Goal: Information Seeking & Learning: Learn about a topic

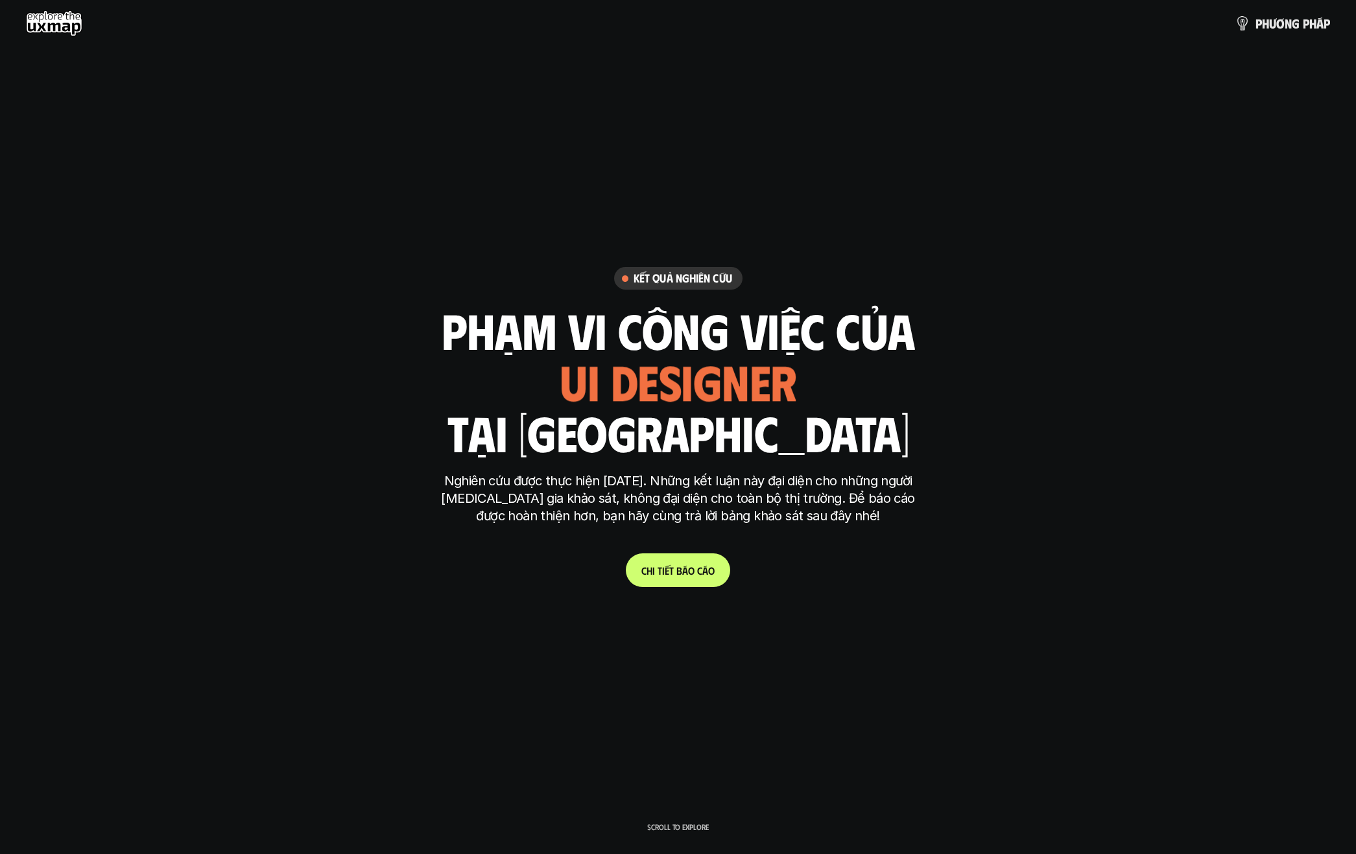
click at [1285, 17] on span "n" at bounding box center [1287, 23] width 7 height 14
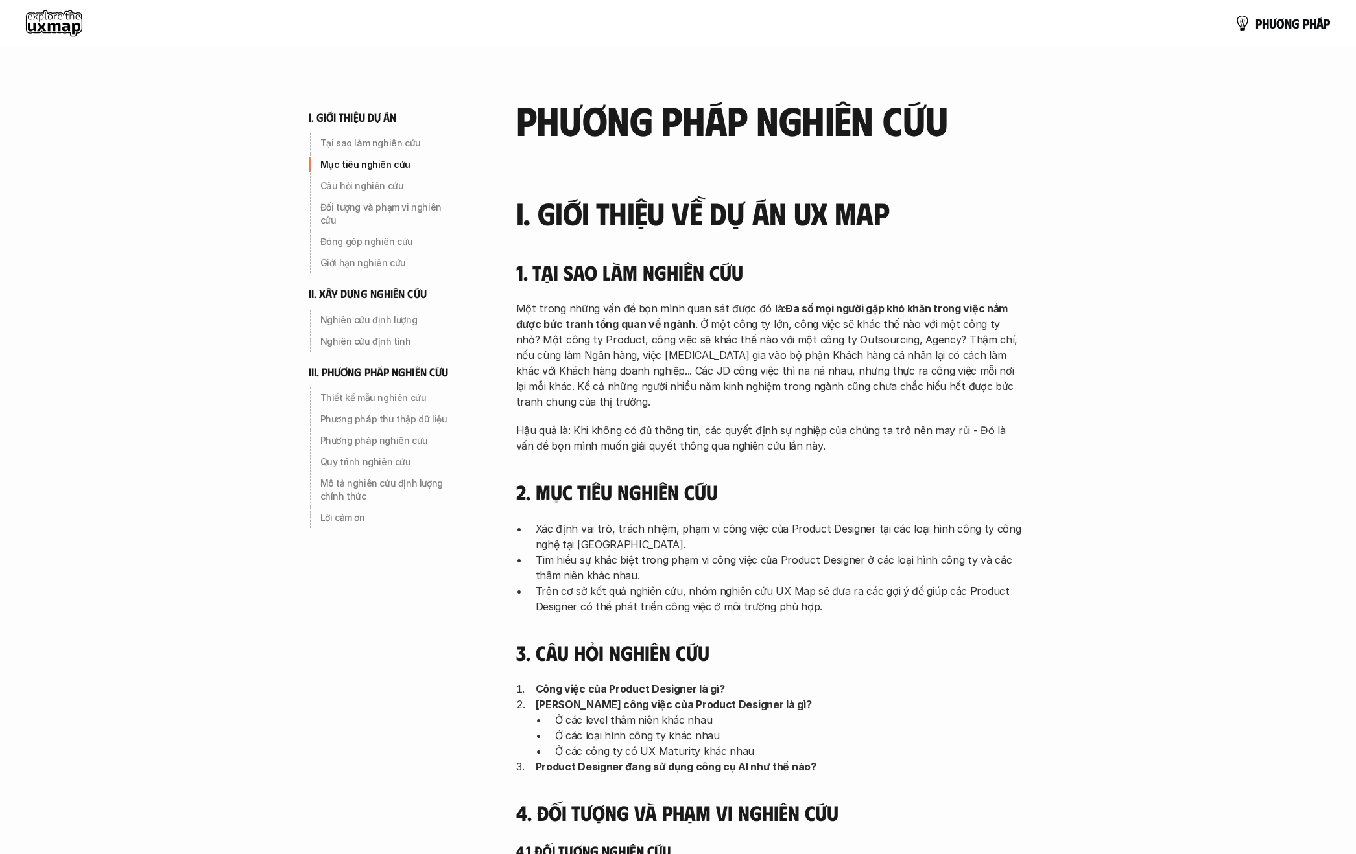
click at [69, 19] on use at bounding box center [54, 23] width 56 height 26
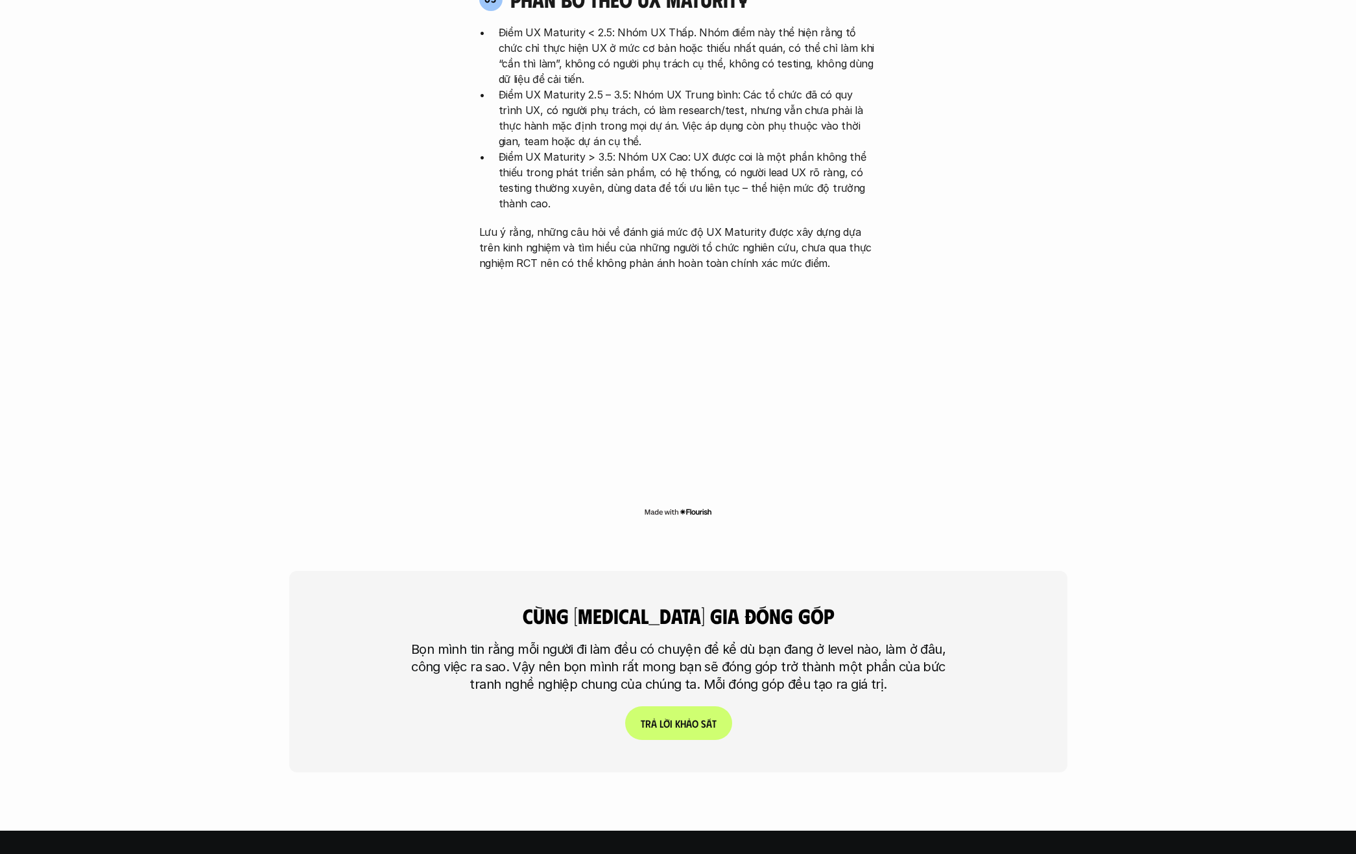
scroll to position [3311, 0]
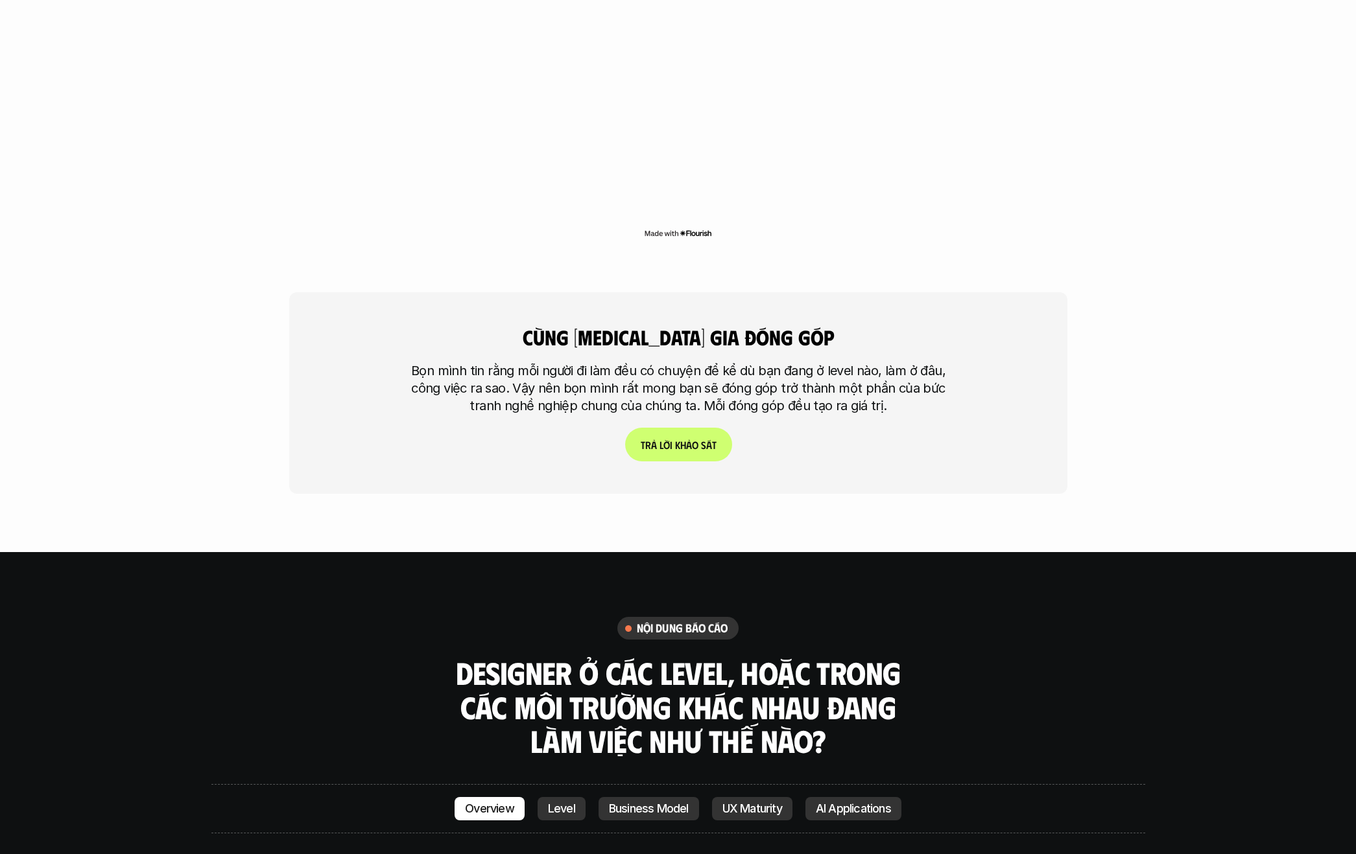
click at [690, 428] on link "T r ả l ờ i k h ả o s á t" at bounding box center [677, 445] width 107 height 34
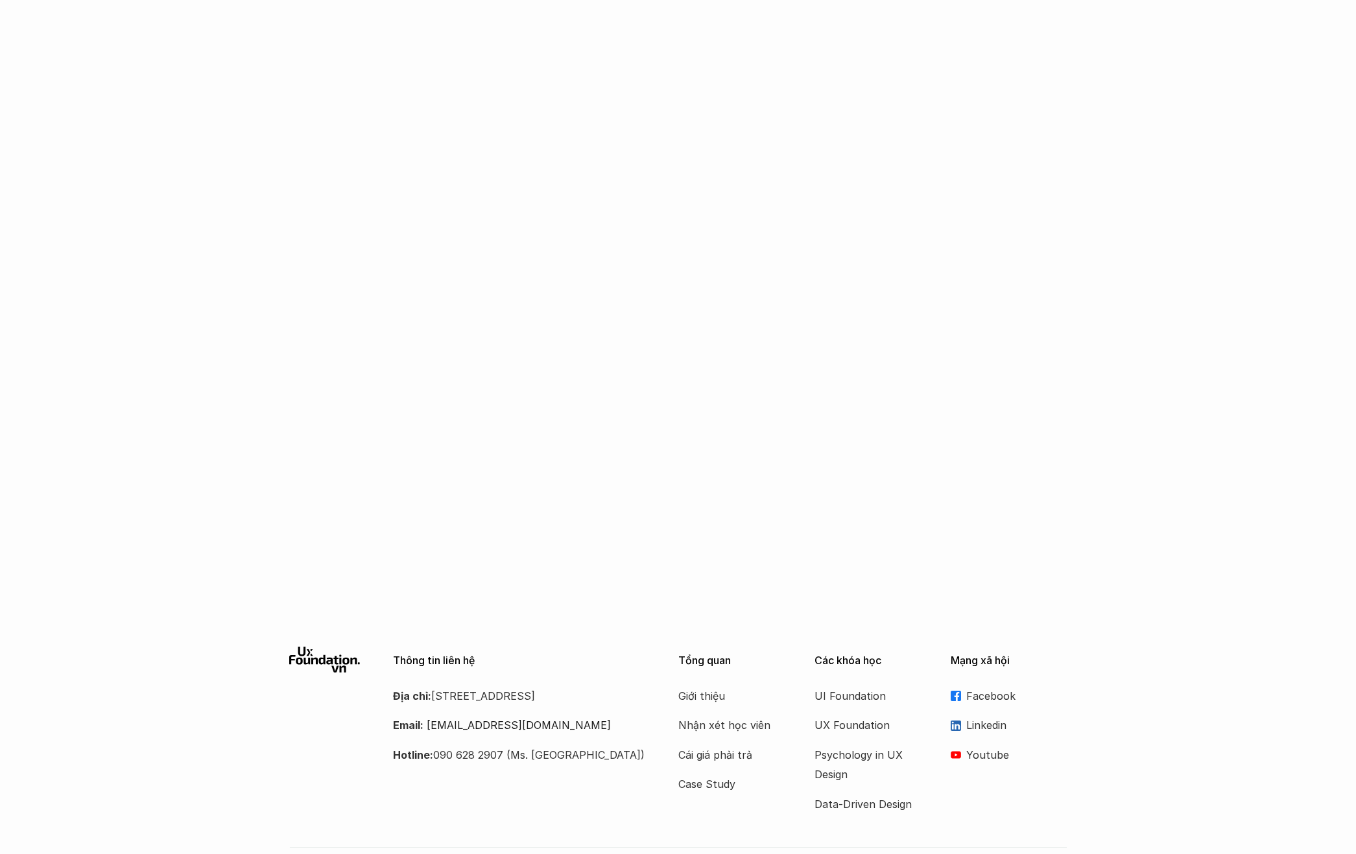
scroll to position [871, 0]
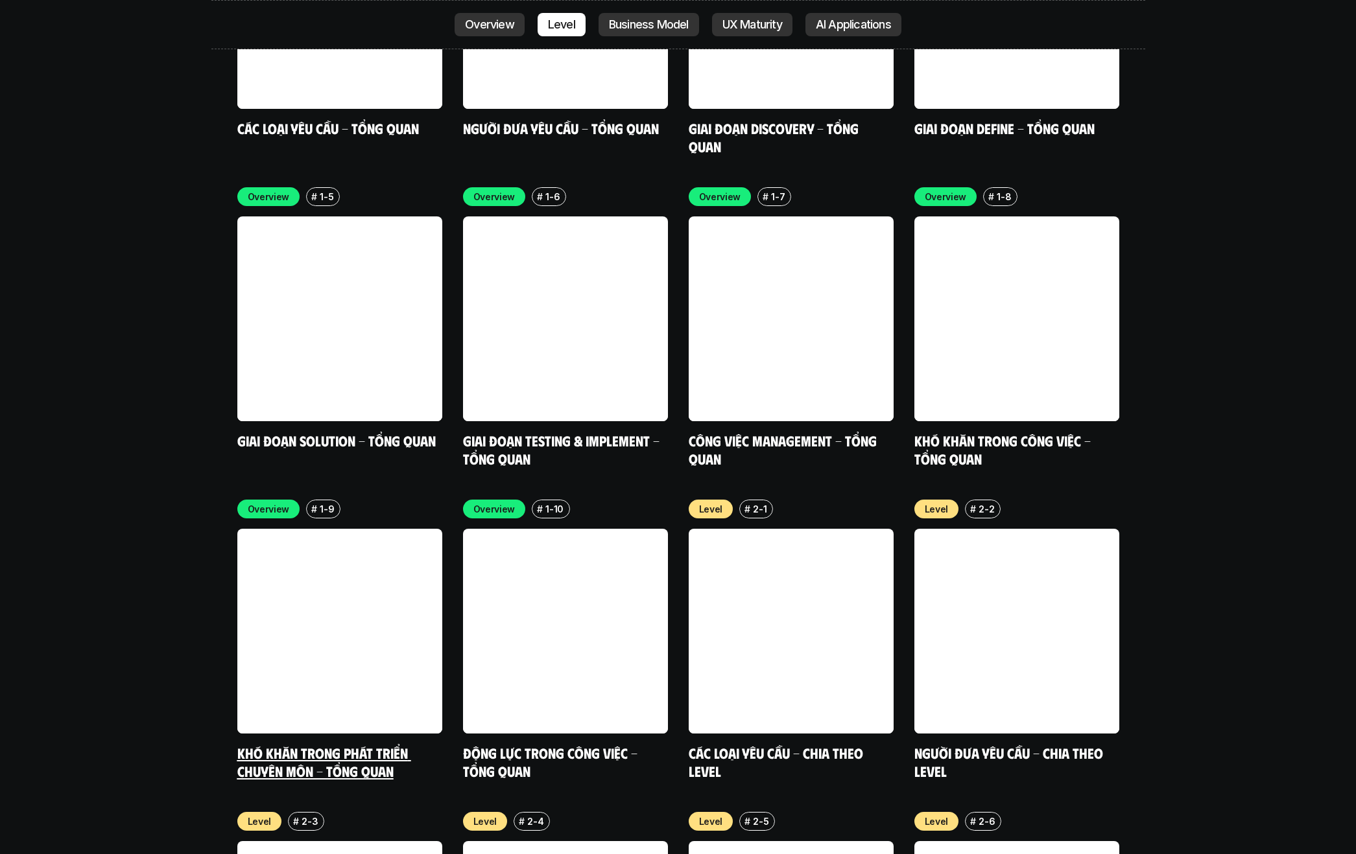
scroll to position [4314, 0]
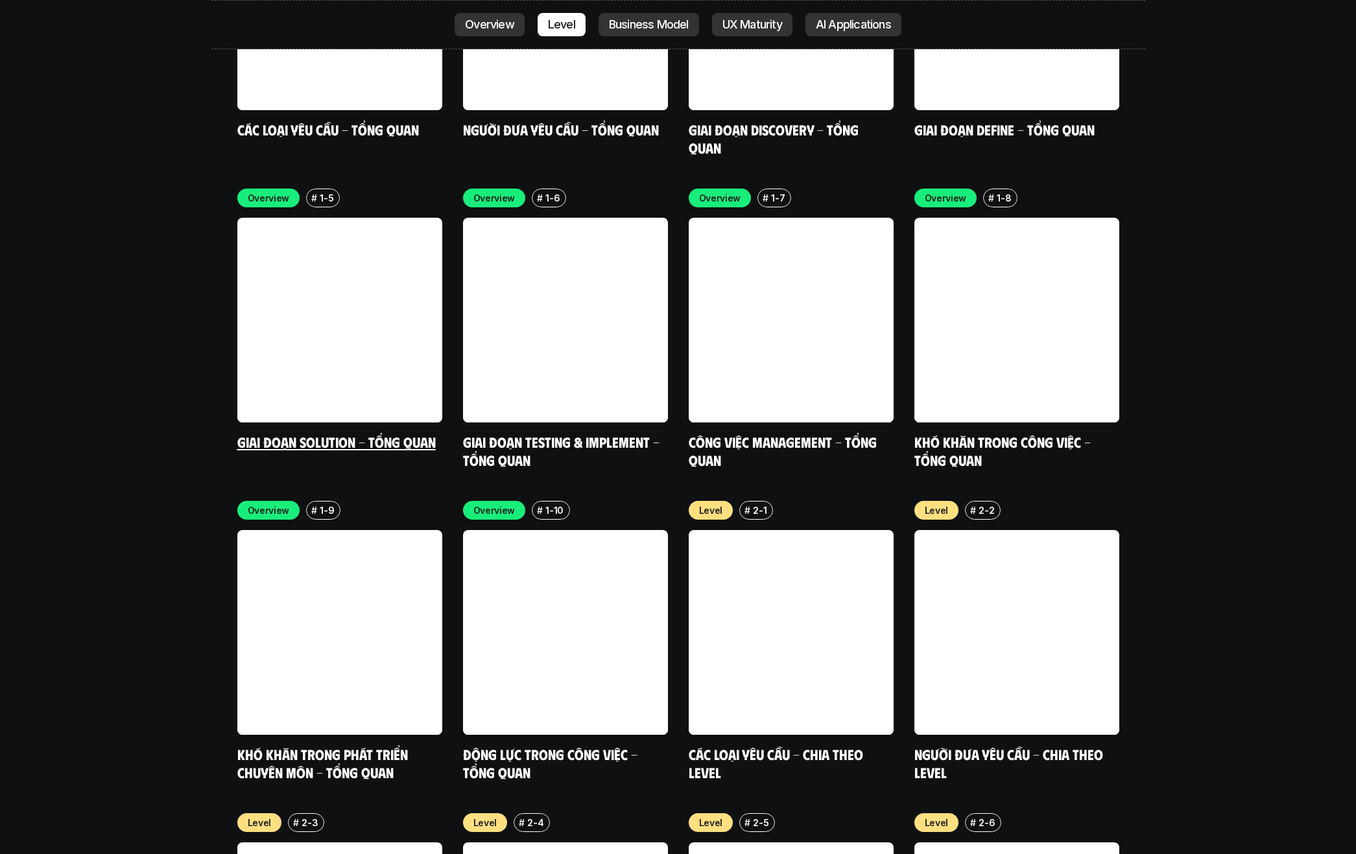
click at [306, 295] on link at bounding box center [339, 320] width 205 height 205
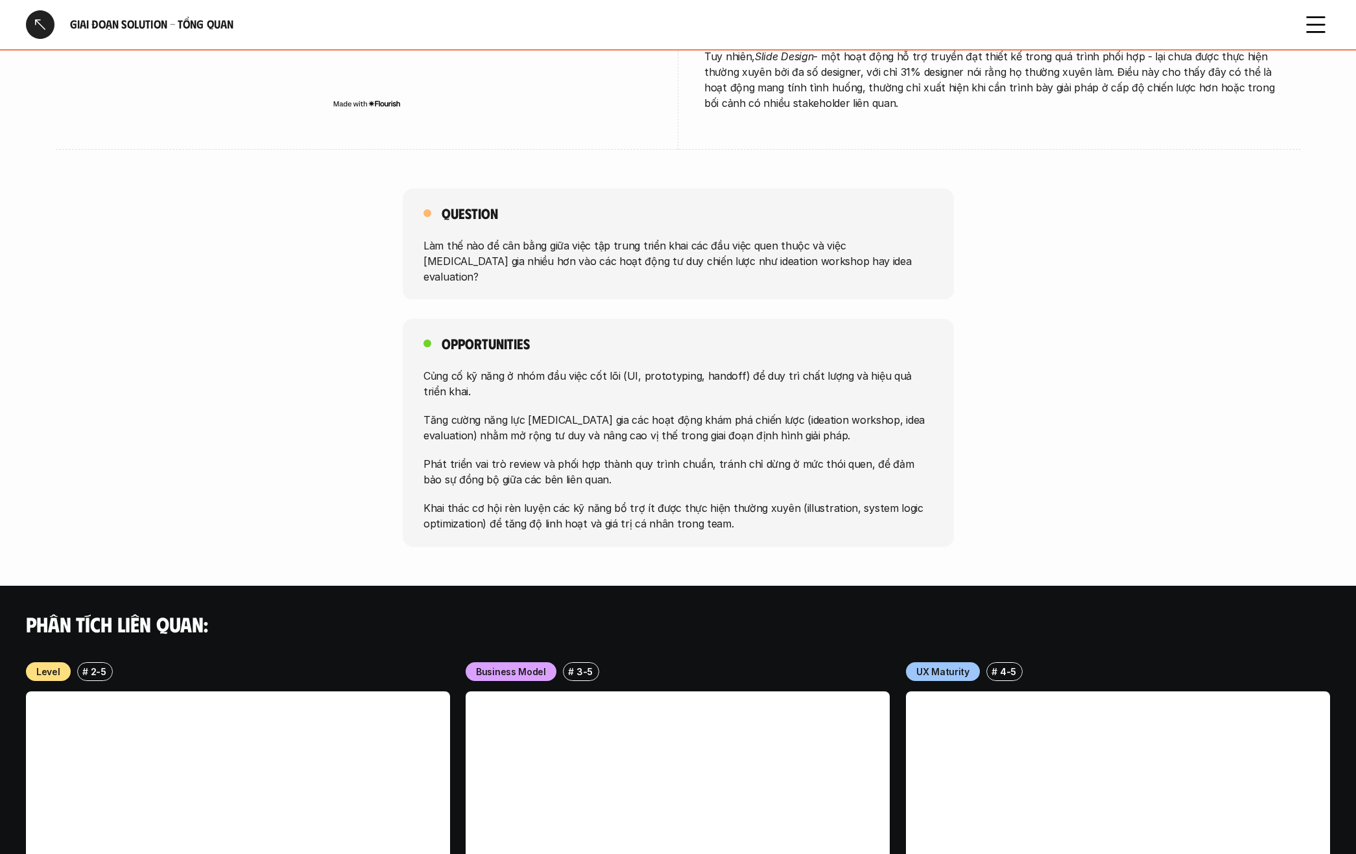
scroll to position [1098, 0]
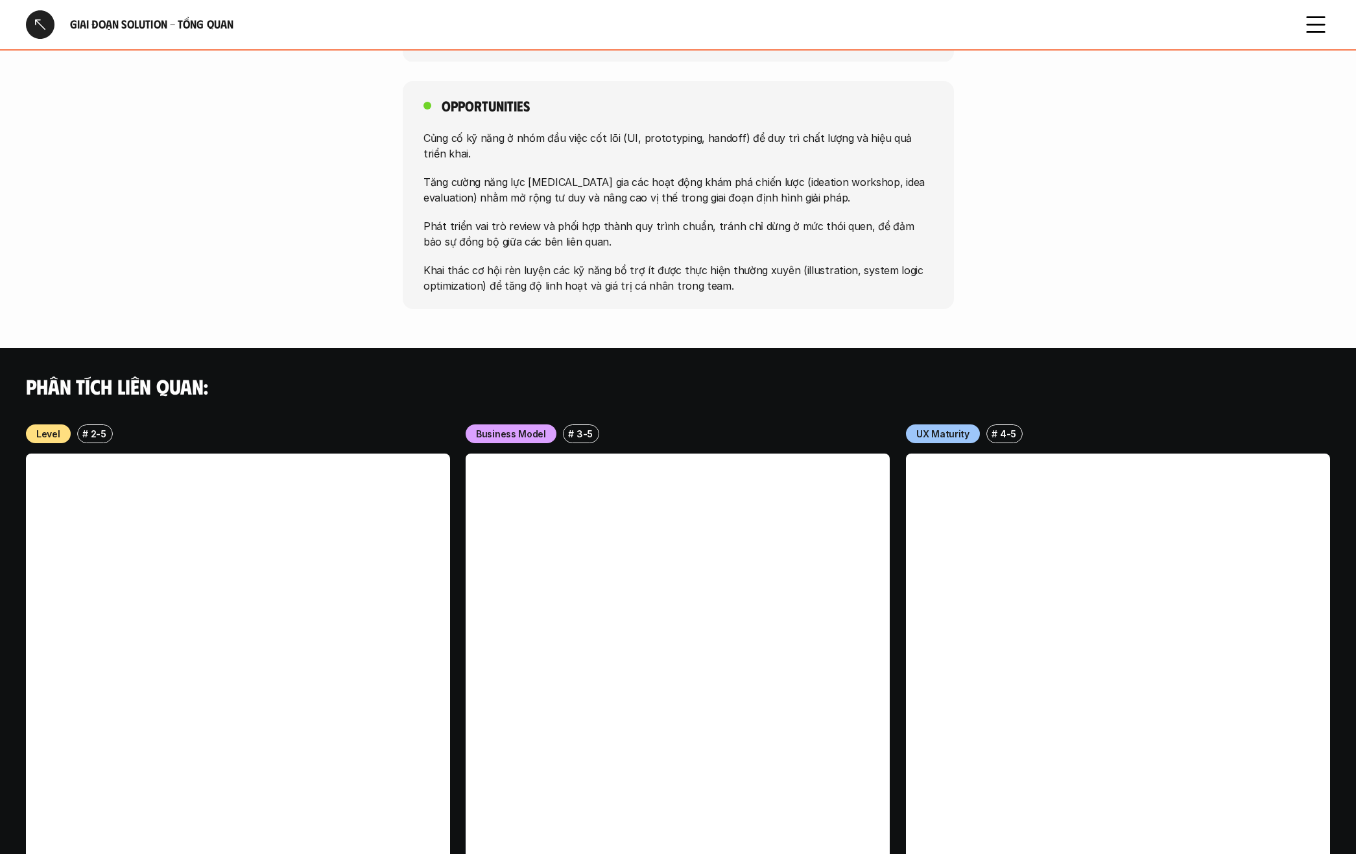
click at [569, 429] on h6 "#" at bounding box center [571, 434] width 6 height 10
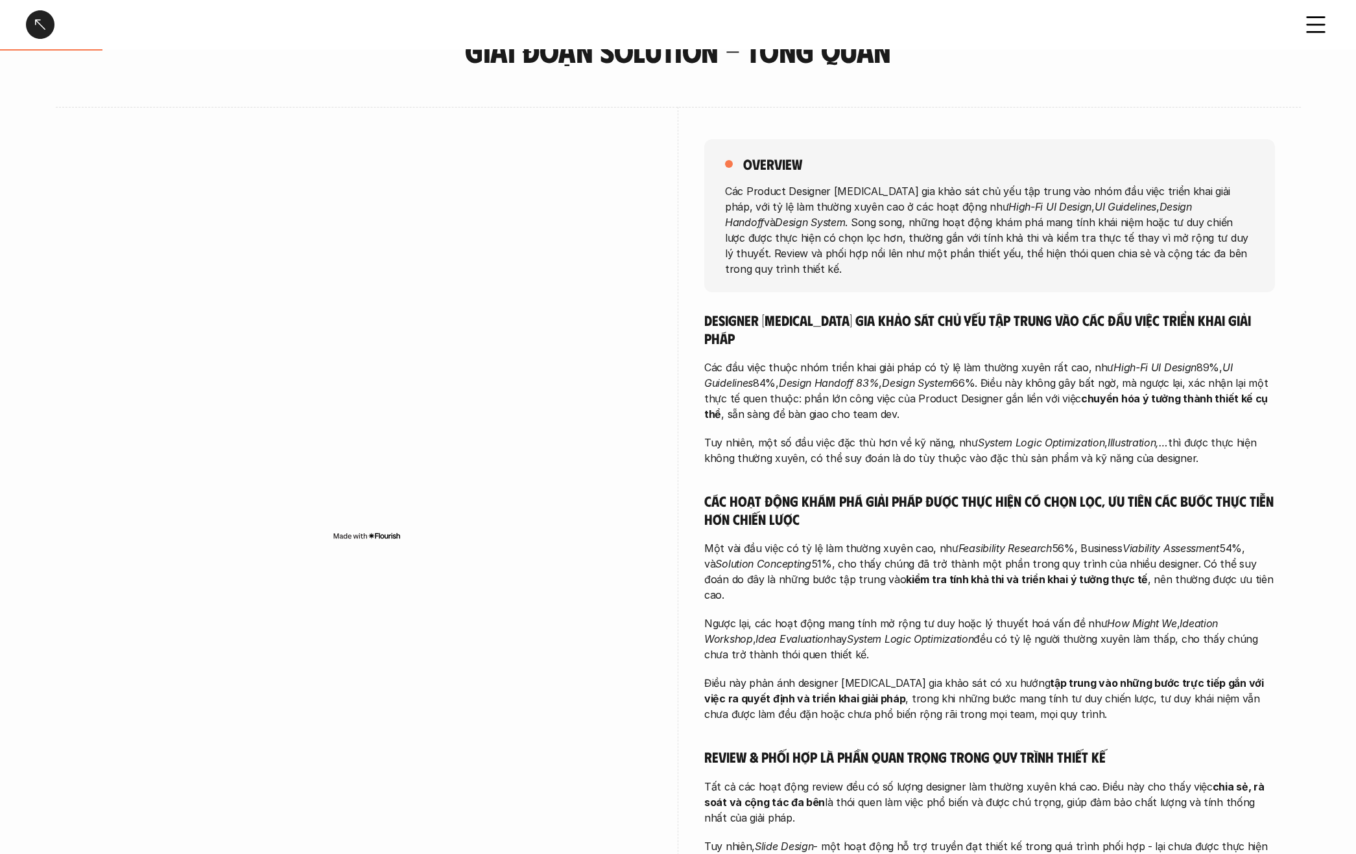
scroll to position [0, 0]
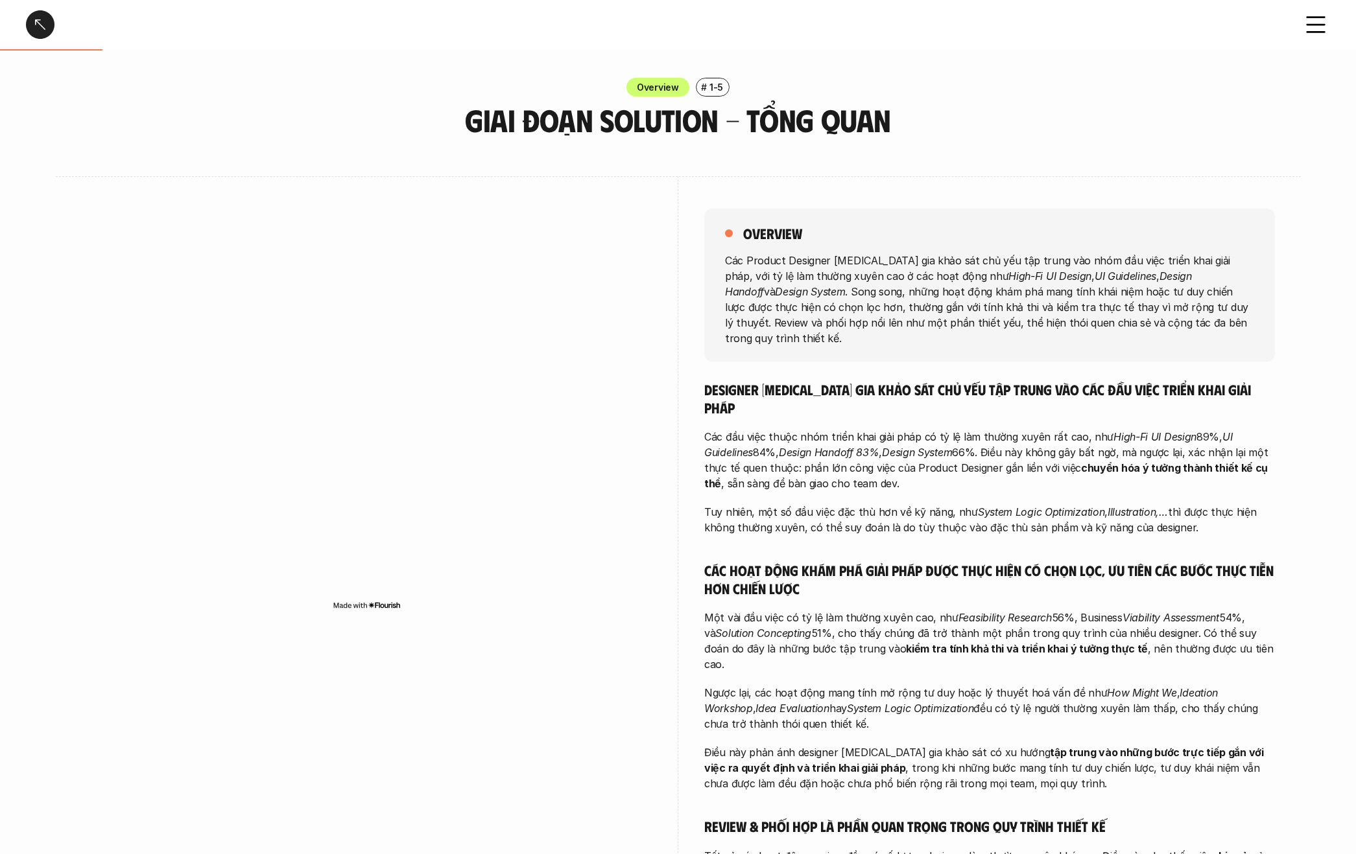
click at [39, 22] on div at bounding box center [40, 24] width 29 height 29
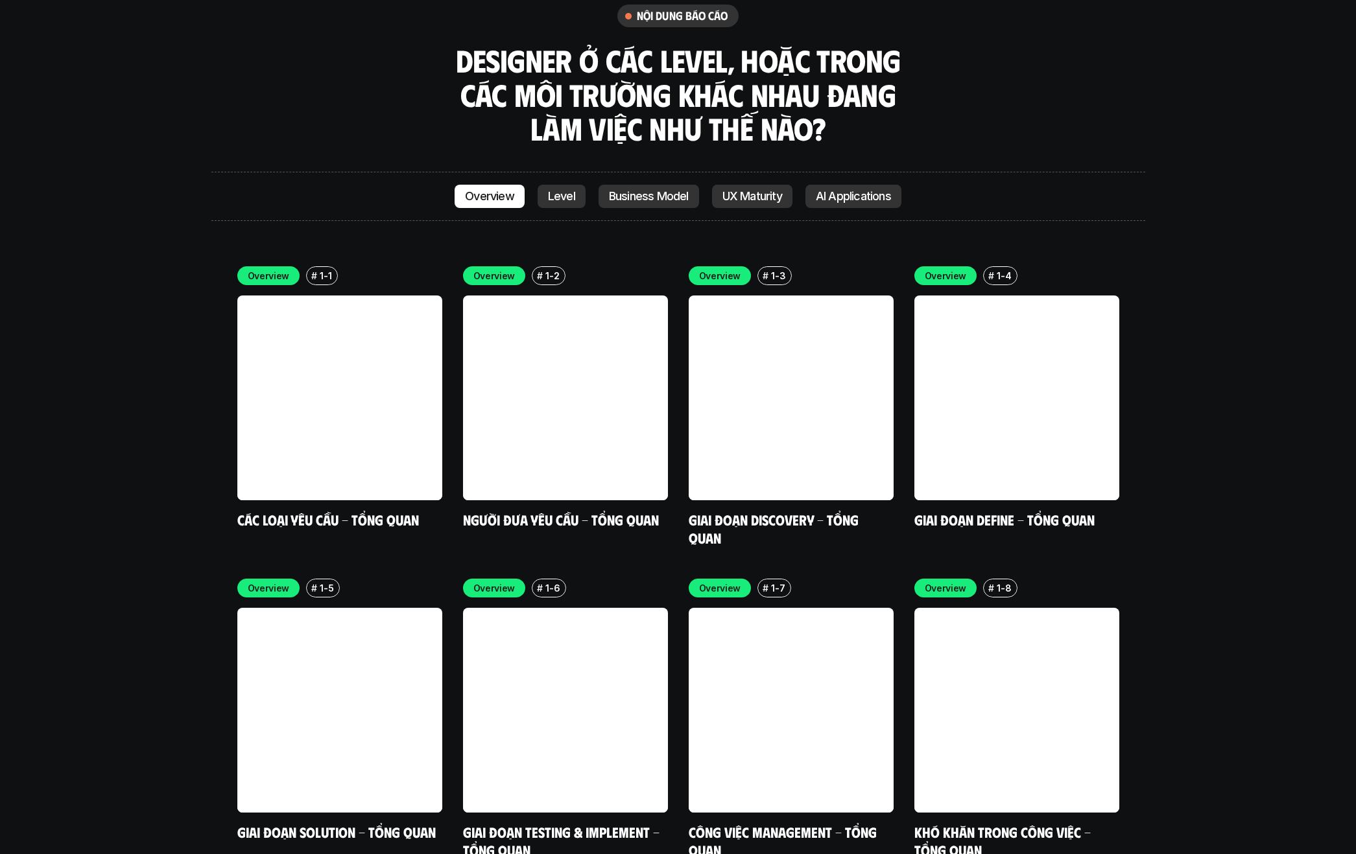
scroll to position [3882, 0]
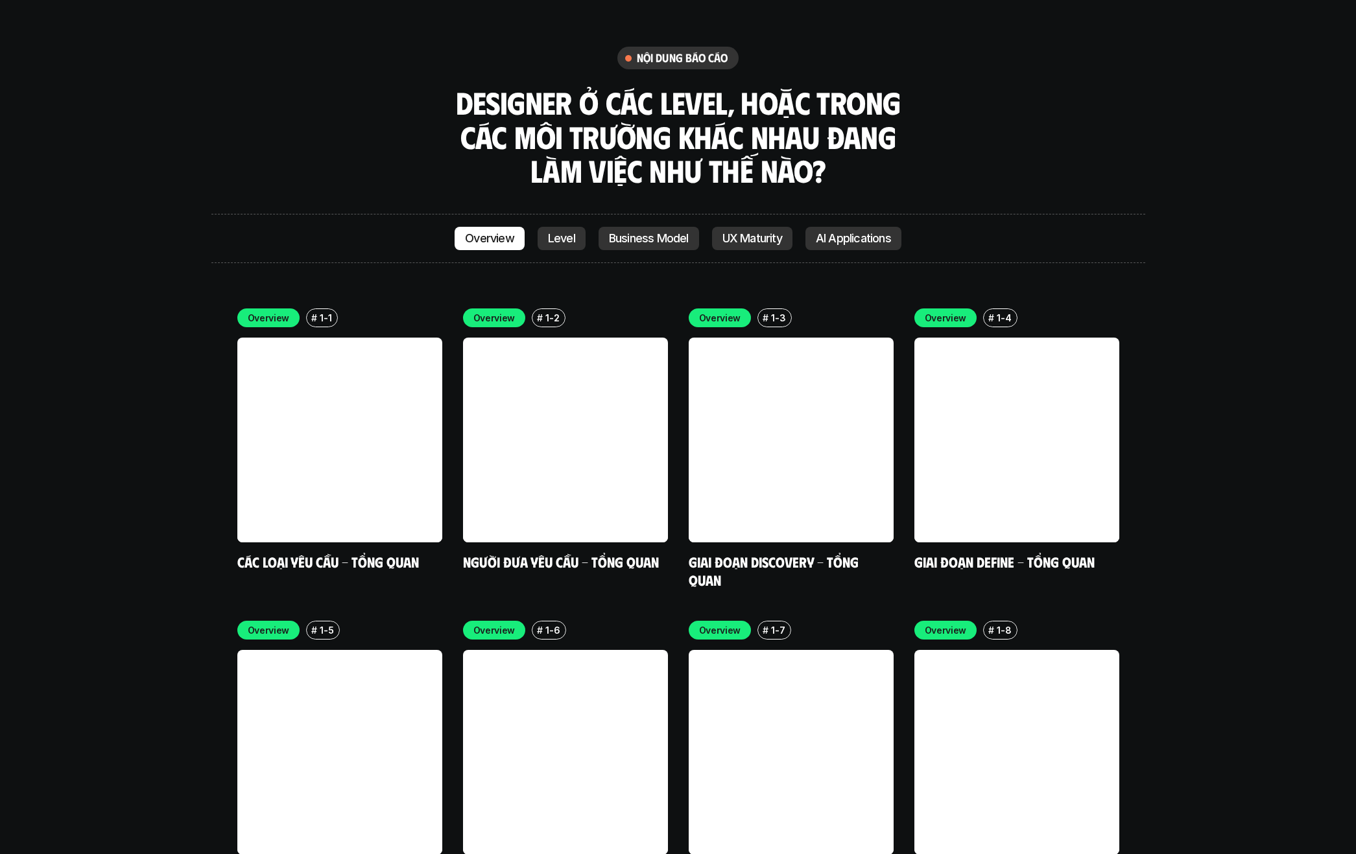
click at [569, 214] on div "Overview Level Business Model UX Maturity AI Applications" at bounding box center [678, 238] width 934 height 49
click at [566, 232] on p "Level" at bounding box center [561, 238] width 27 height 13
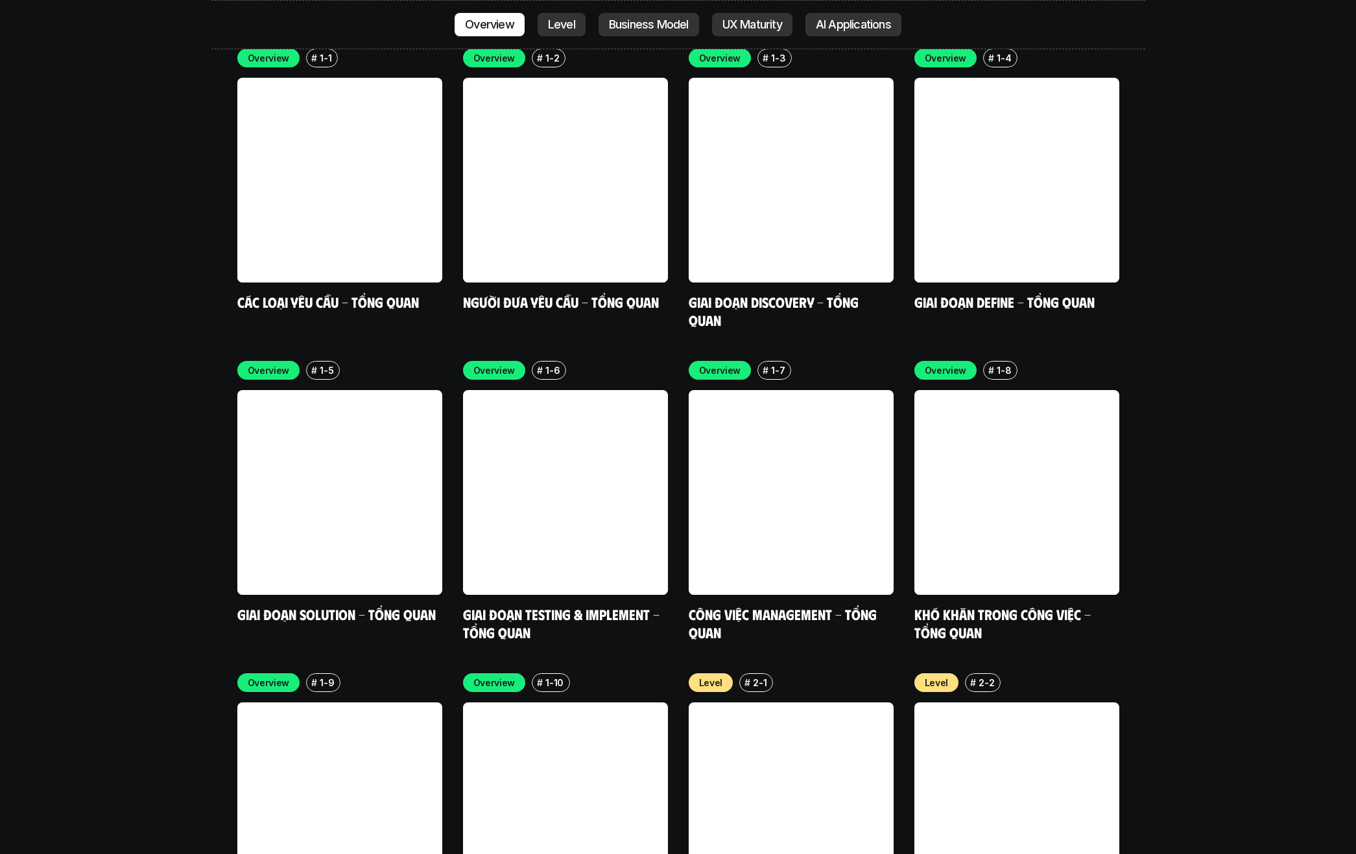
scroll to position [4650, 0]
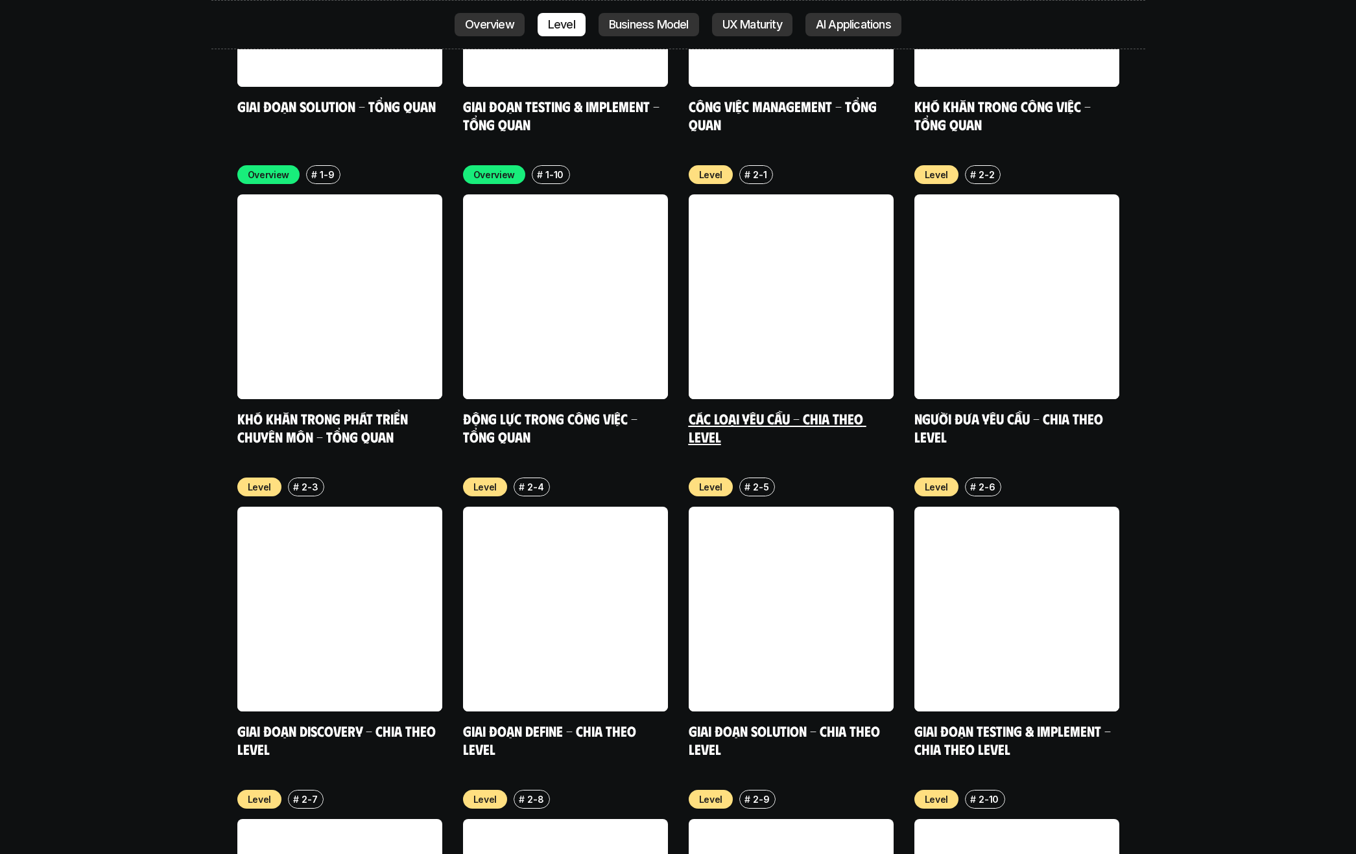
click at [730, 242] on link at bounding box center [791, 296] width 205 height 205
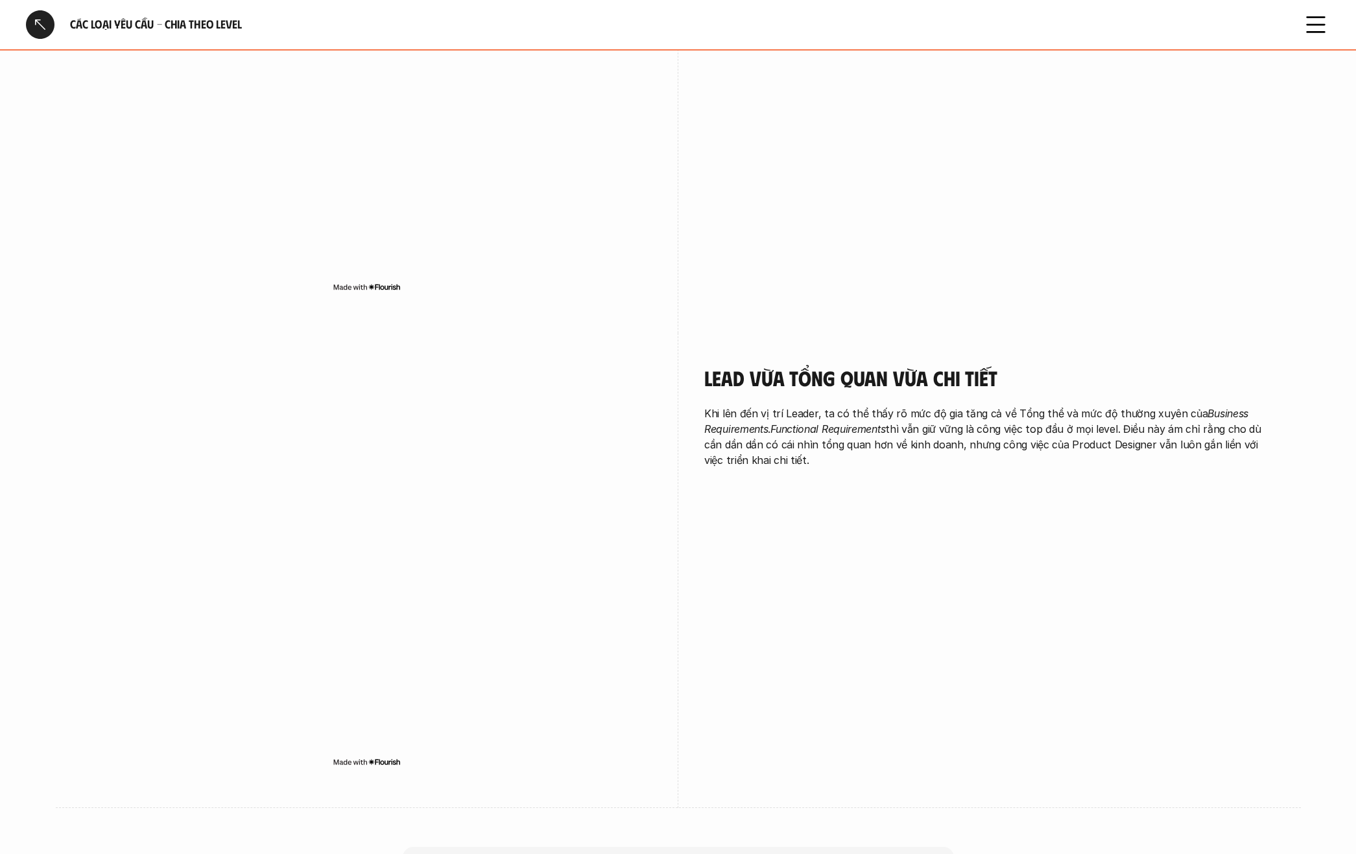
scroll to position [3486, 0]
